Goal: Check status: Check status

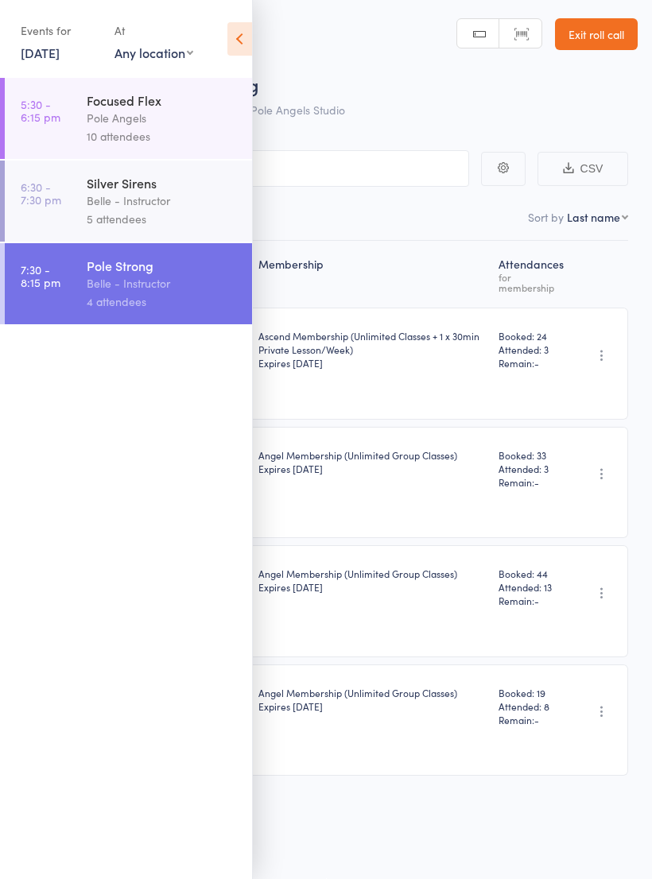
click at [60, 48] on link "[DATE]" at bounding box center [40, 52] width 39 height 17
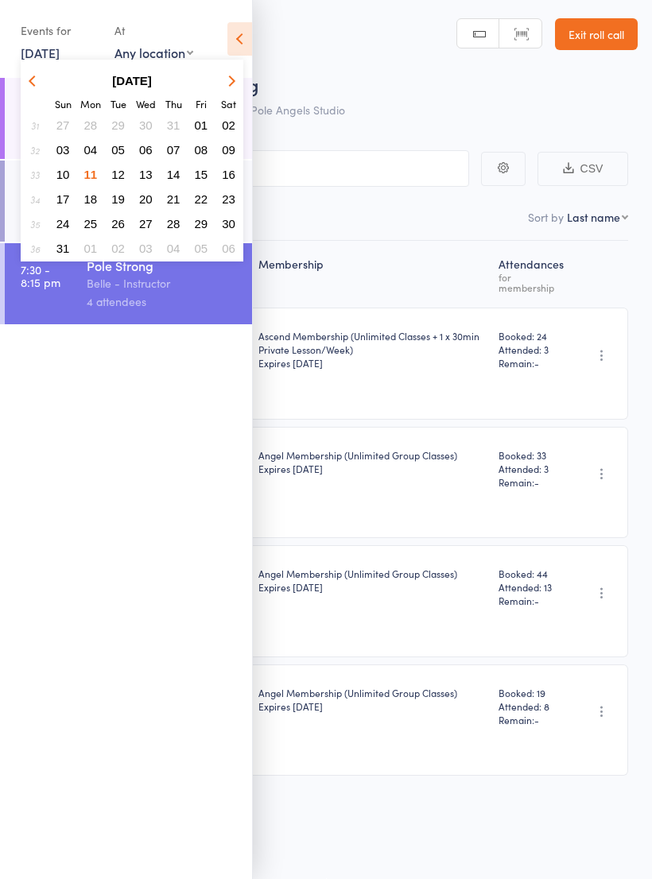
click at [118, 166] on button "12" at bounding box center [118, 174] width 25 height 21
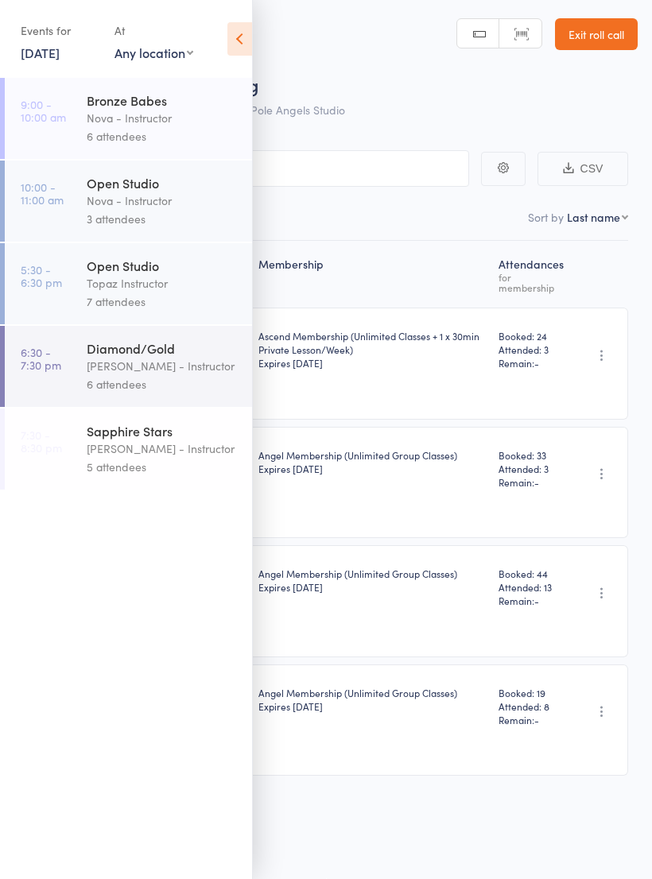
click at [138, 357] on div "Diamond/Gold" at bounding box center [163, 347] width 152 height 17
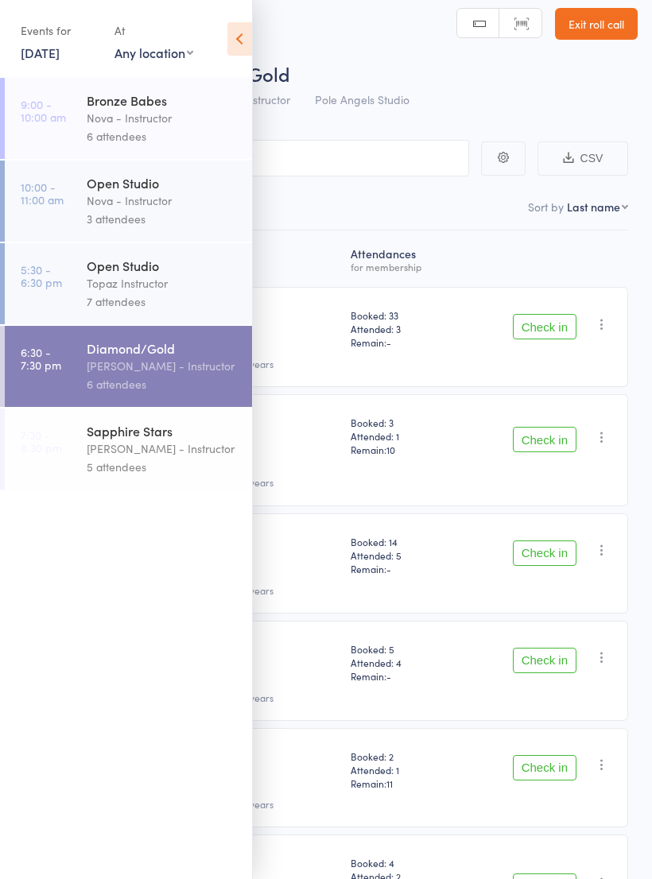
click at [231, 33] on icon at bounding box center [239, 38] width 25 height 33
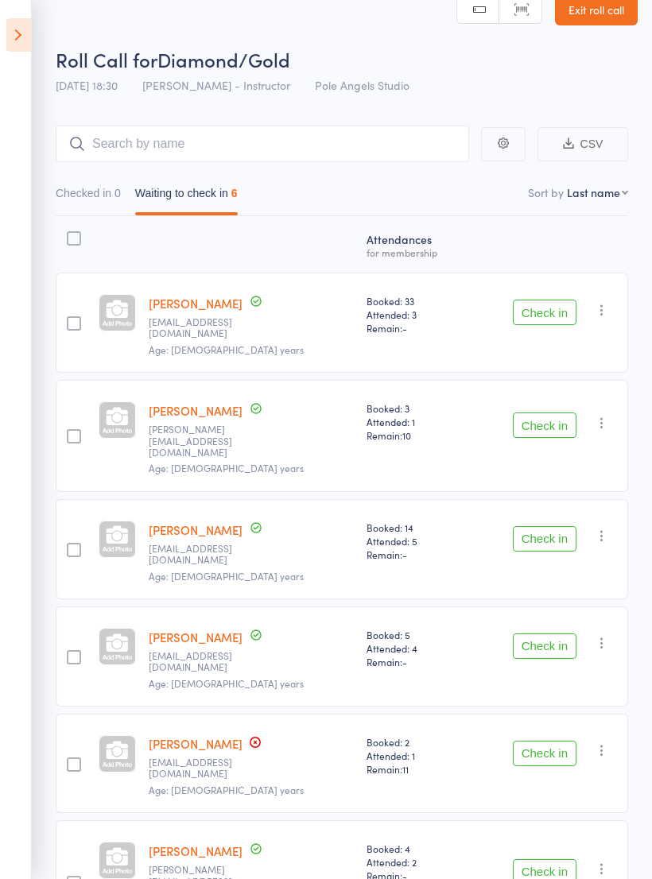
scroll to position [37, 0]
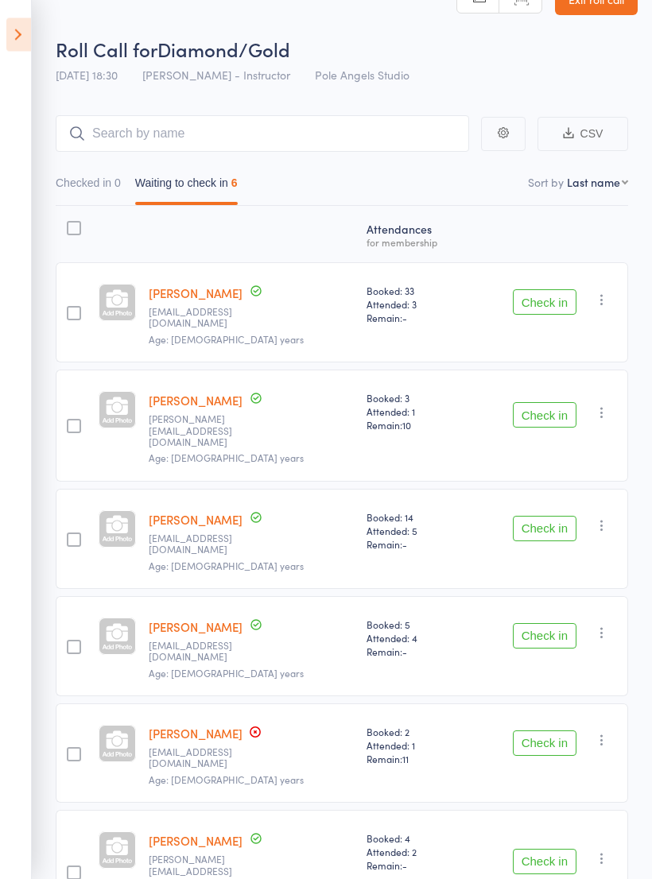
click at [15, 37] on icon at bounding box center [18, 34] width 25 height 33
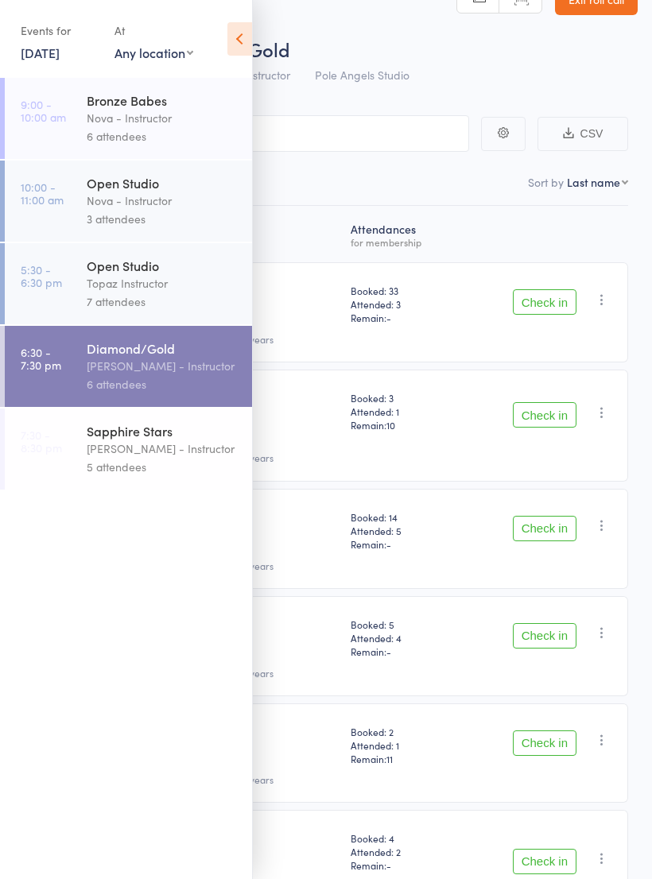
click at [60, 44] on link "[DATE]" at bounding box center [40, 52] width 39 height 17
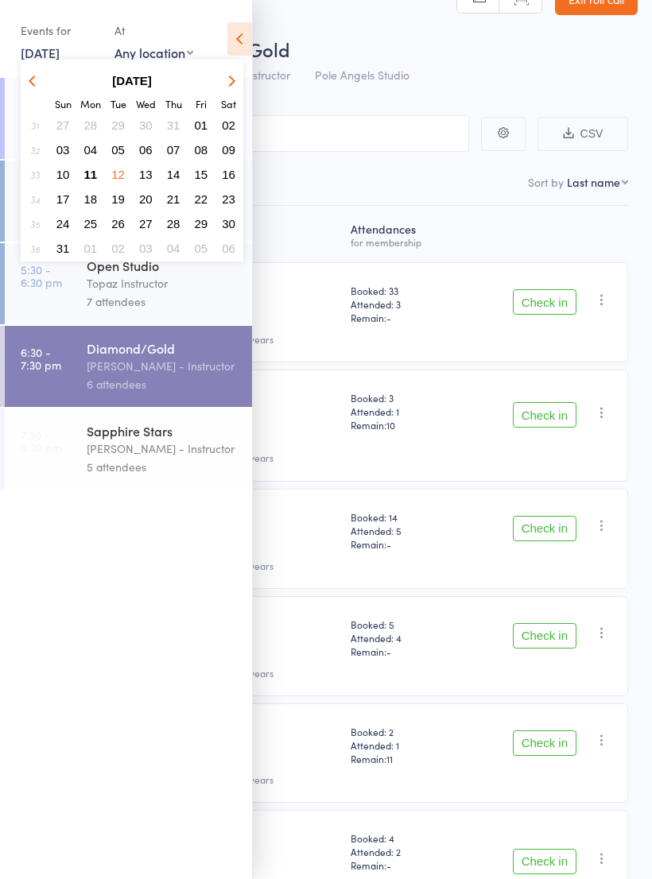
click at [88, 169] on span "11" at bounding box center [91, 175] width 14 height 14
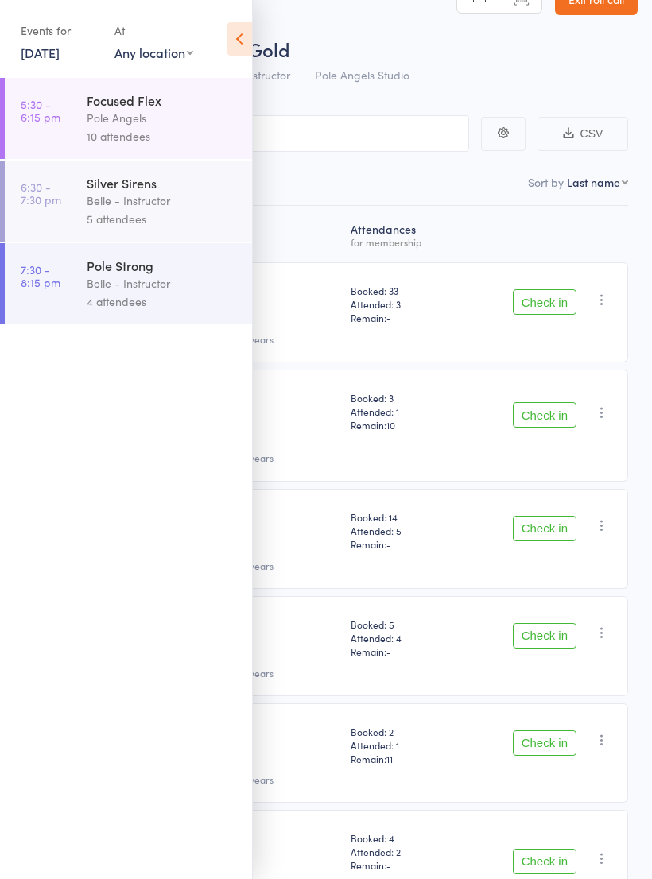
click at [241, 33] on icon at bounding box center [239, 38] width 25 height 33
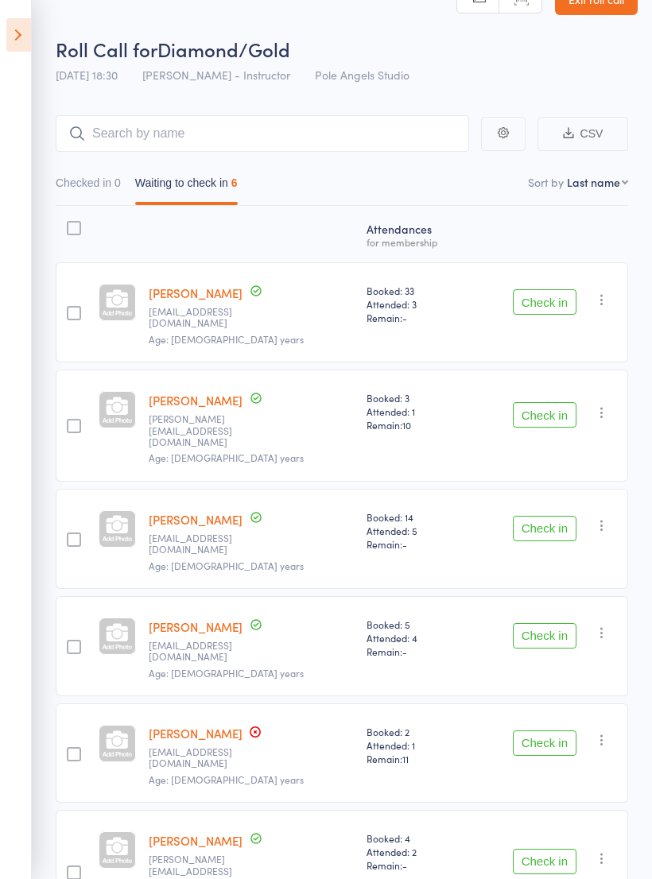
click at [44, 28] on header "Roll Call for Diamond/Gold [DATE] 18:30 [PERSON_NAME] - Instructor Pole Angels …" at bounding box center [326, 27] width 652 height 127
click at [24, 33] on icon at bounding box center [18, 34] width 25 height 33
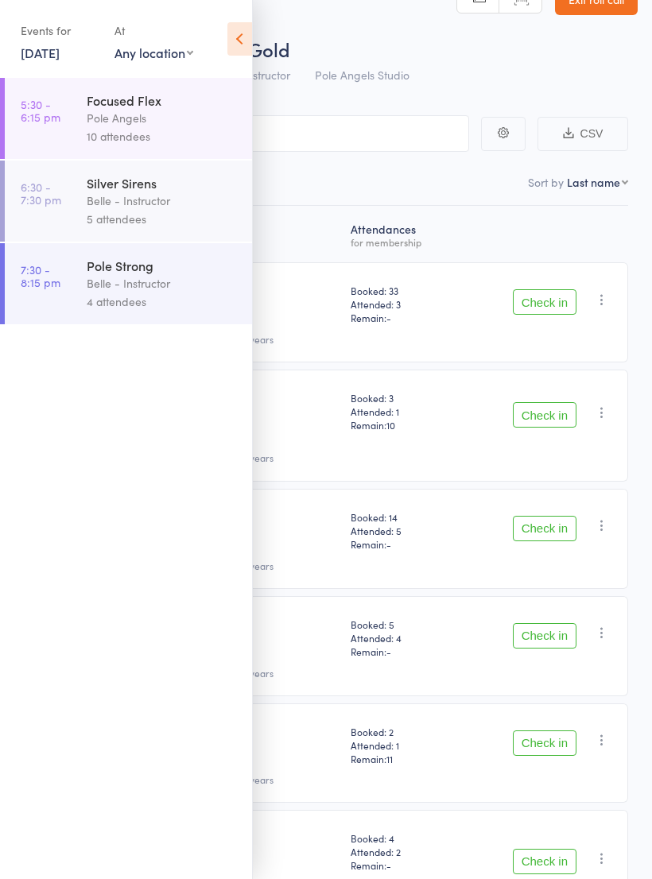
click at [101, 210] on div "Belle - Instructor" at bounding box center [163, 201] width 152 height 18
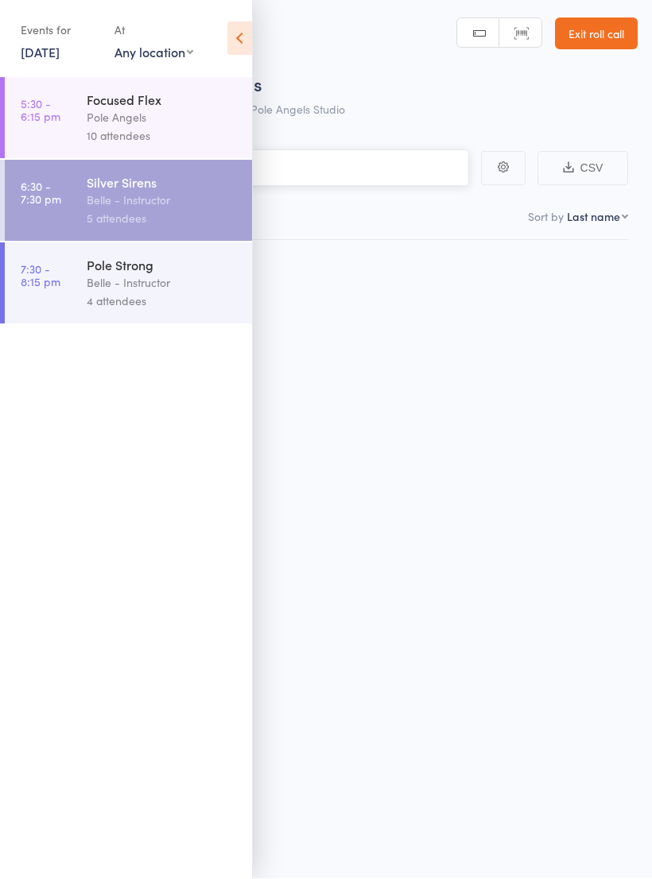
scroll to position [11, 0]
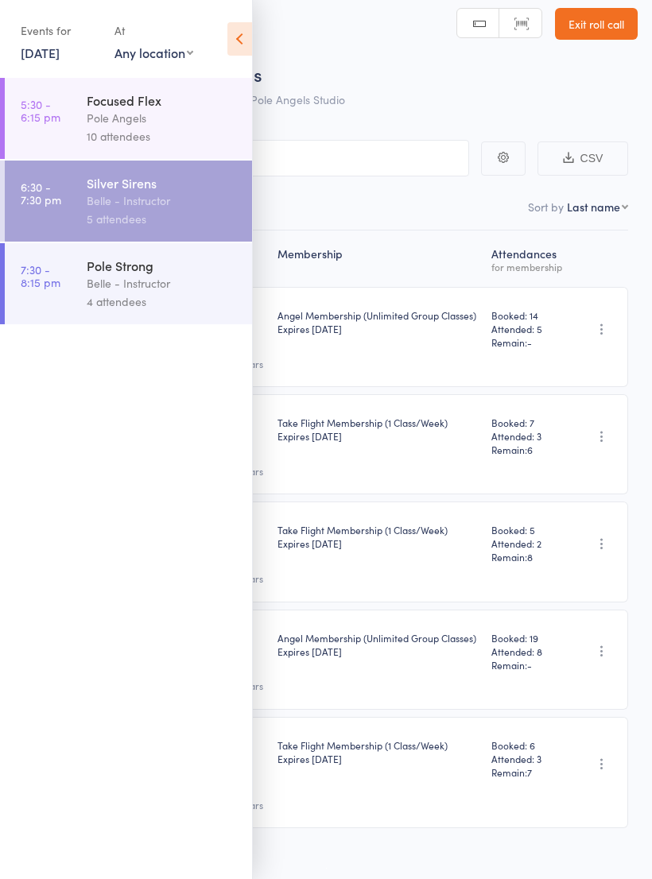
click at [250, 42] on icon at bounding box center [239, 38] width 25 height 33
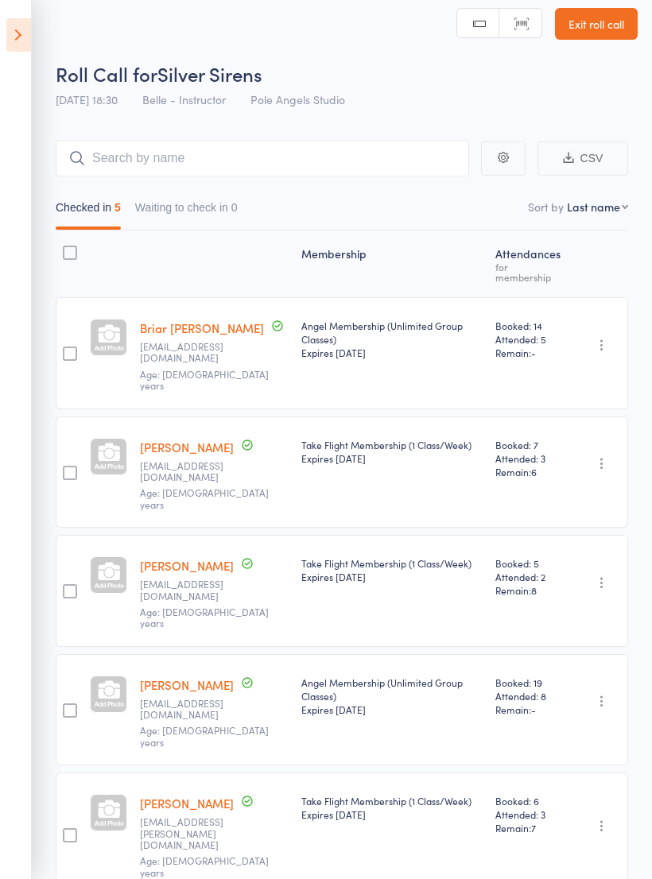
click at [29, 34] on icon at bounding box center [18, 34] width 25 height 33
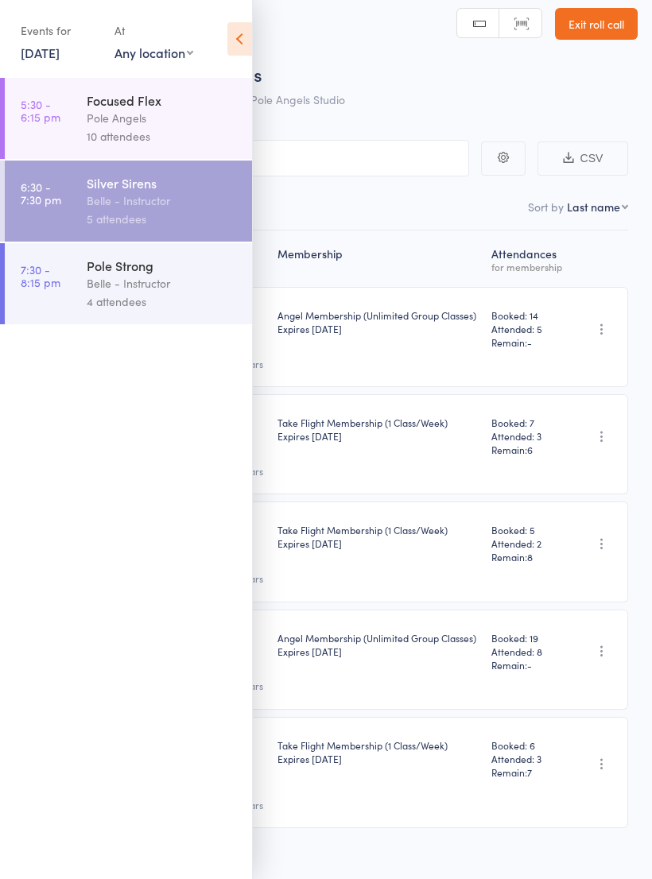
click at [125, 290] on div "Belle - Instructor" at bounding box center [163, 283] width 152 height 18
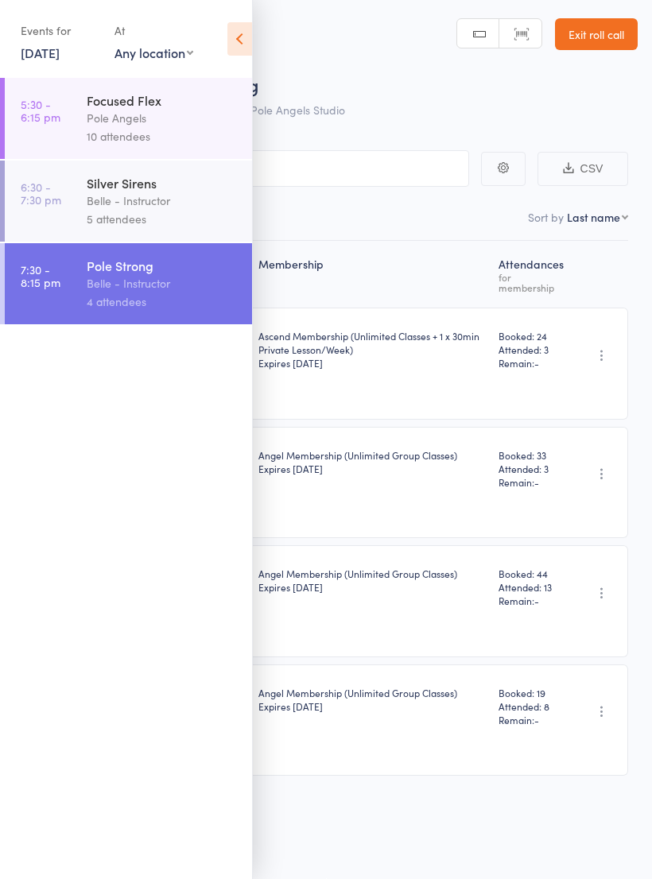
click at [247, 37] on icon at bounding box center [239, 38] width 25 height 33
